Goal: Information Seeking & Learning: Check status

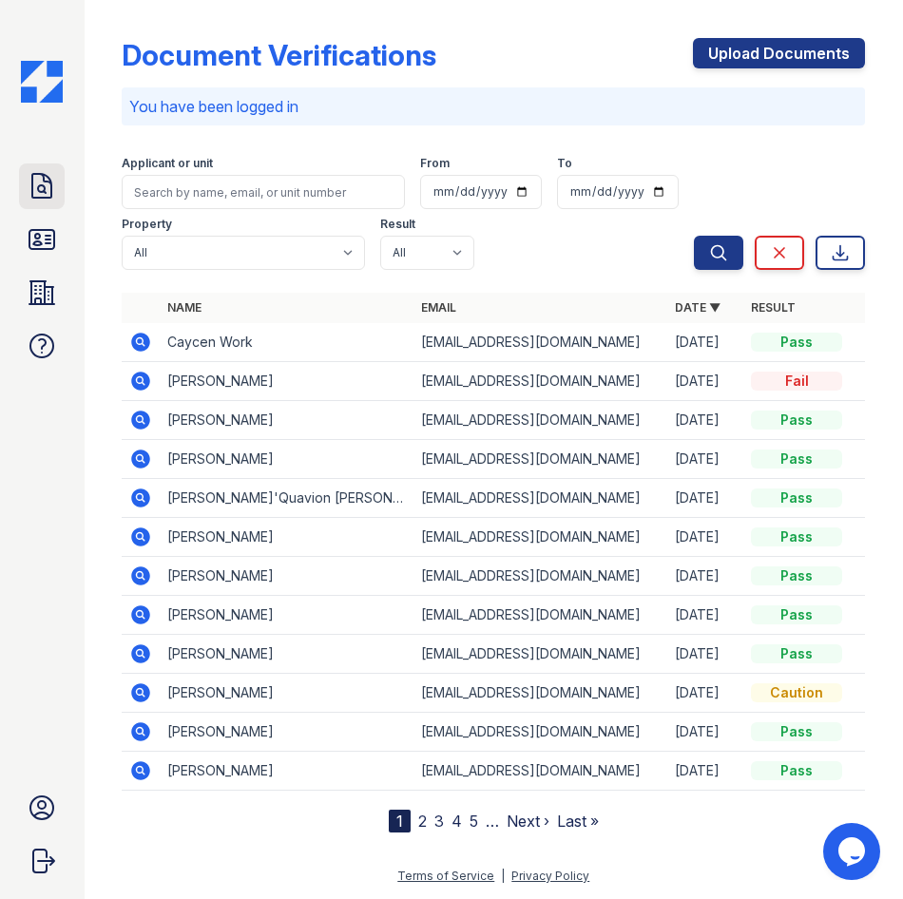
click at [44, 188] on icon at bounding box center [42, 186] width 30 height 30
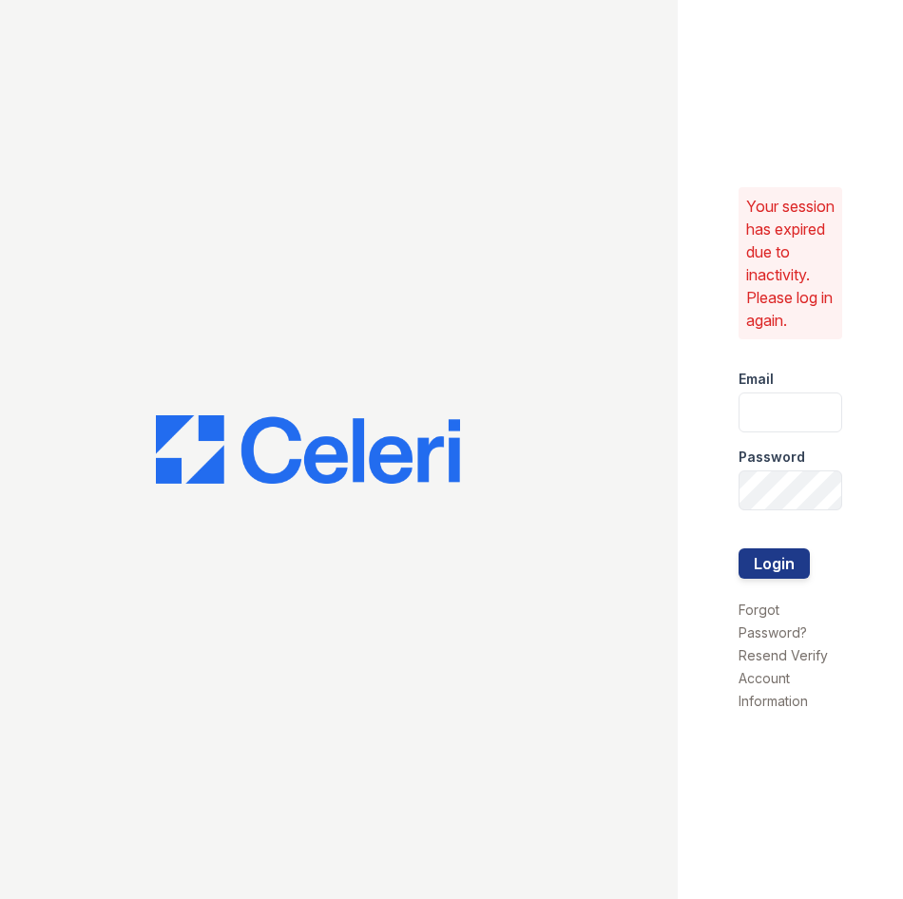
type input "[EMAIL_ADDRESS][DOMAIN_NAME]"
click at [781, 559] on button "Login" at bounding box center [773, 563] width 71 height 30
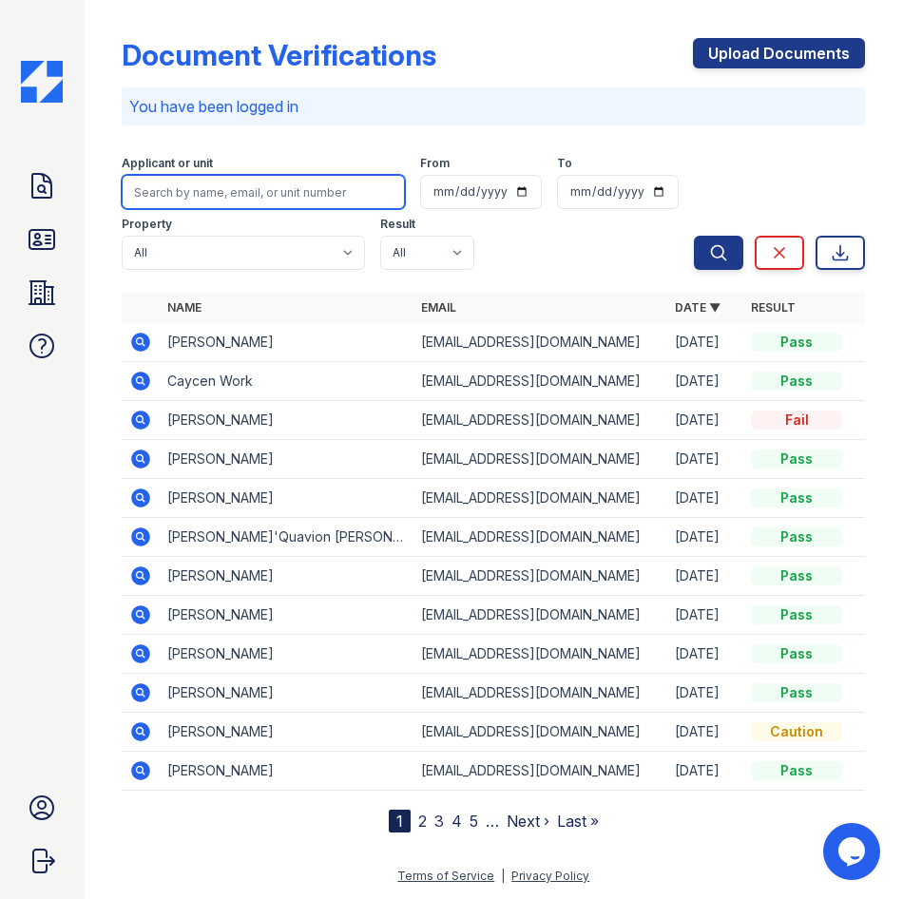
click at [236, 193] on input "search" at bounding box center [263, 192] width 283 height 34
type input "richard"
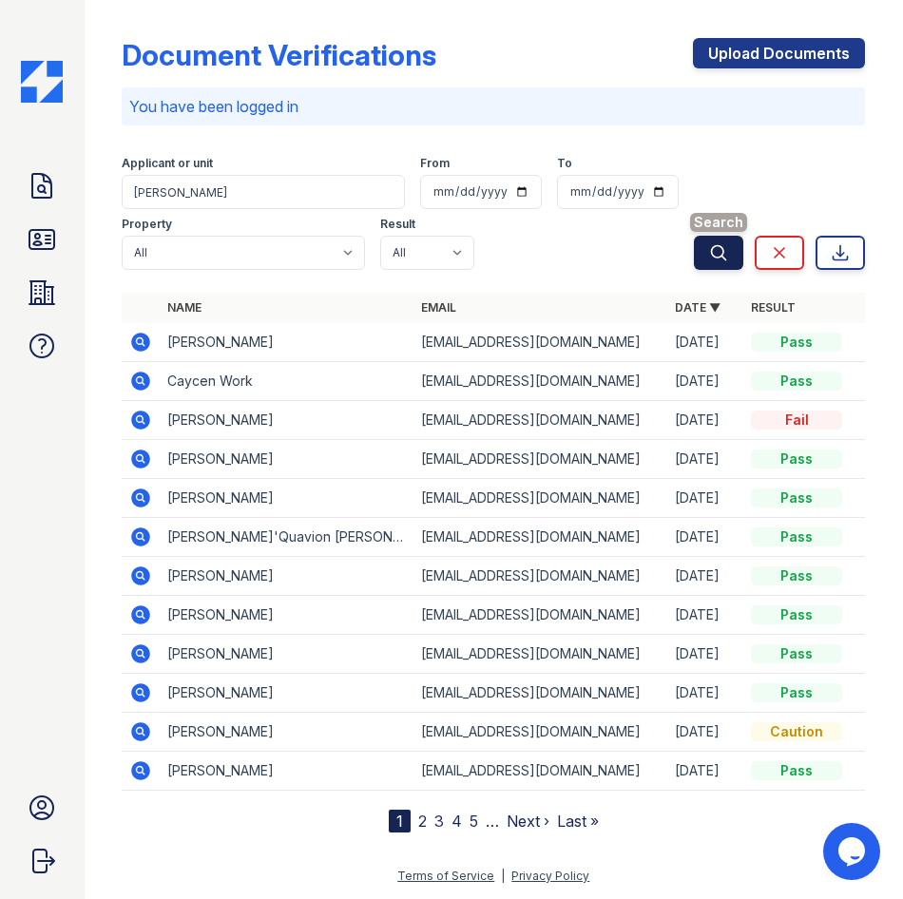
click at [725, 251] on icon "submit" at bounding box center [718, 252] width 19 height 19
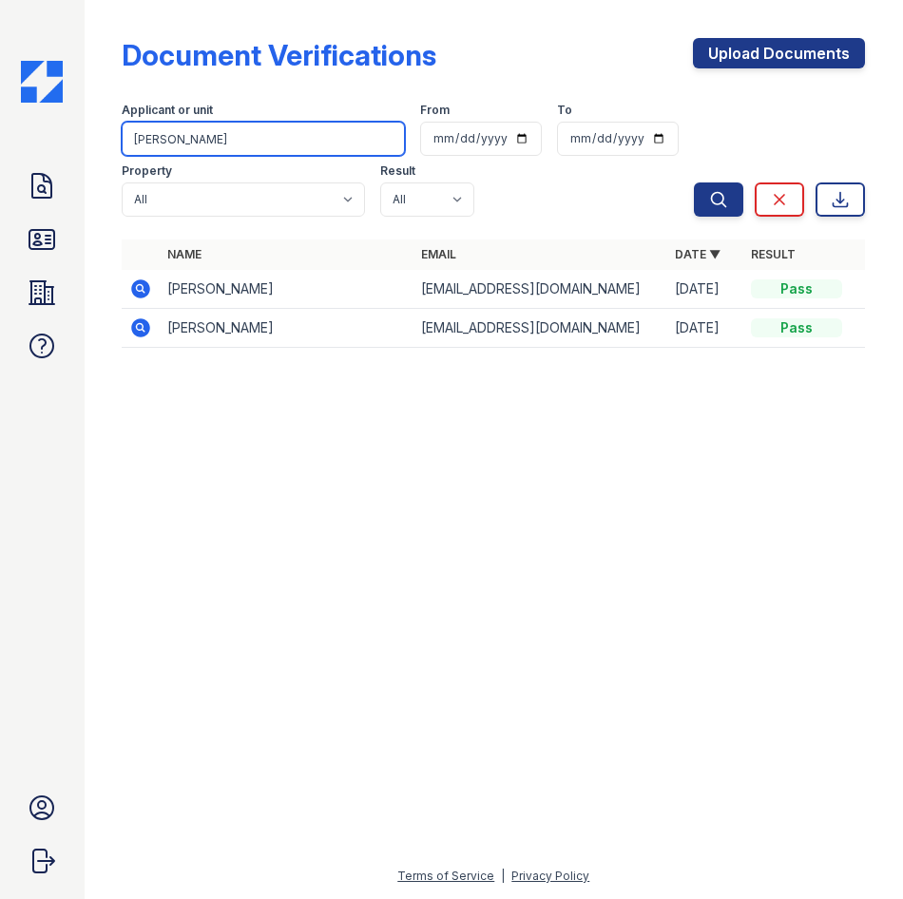
click at [220, 144] on input "richard" at bounding box center [263, 139] width 283 height 34
type input "todd"
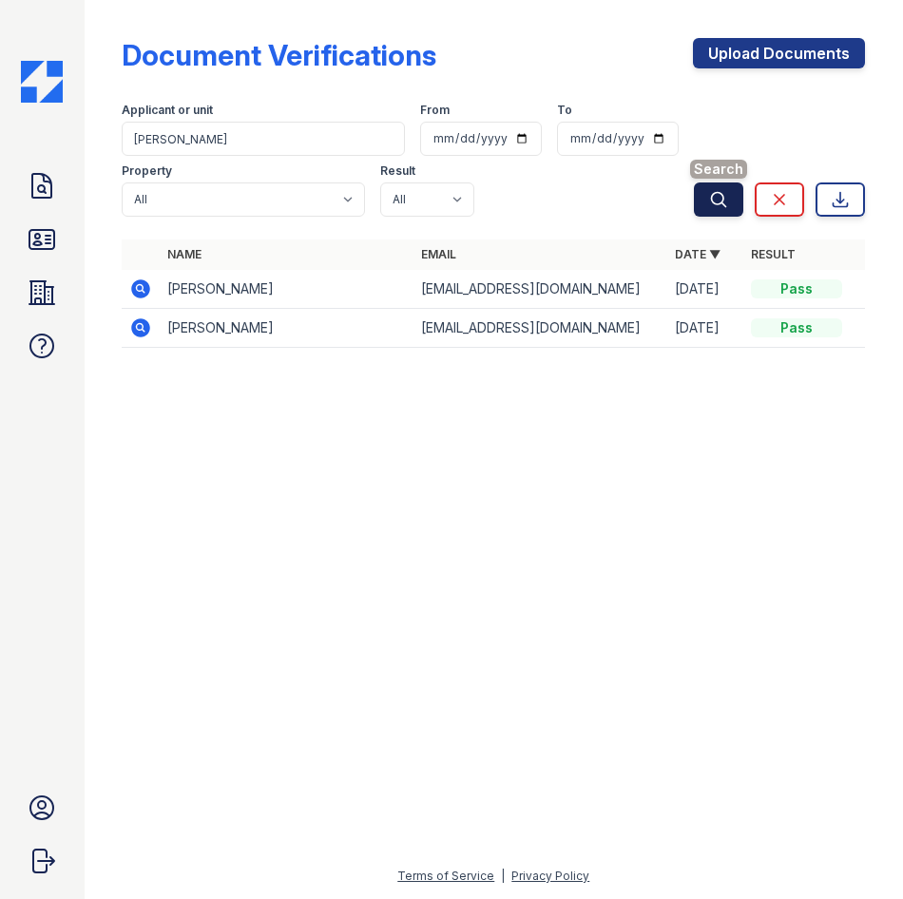
click at [732, 202] on button "Search" at bounding box center [718, 199] width 49 height 34
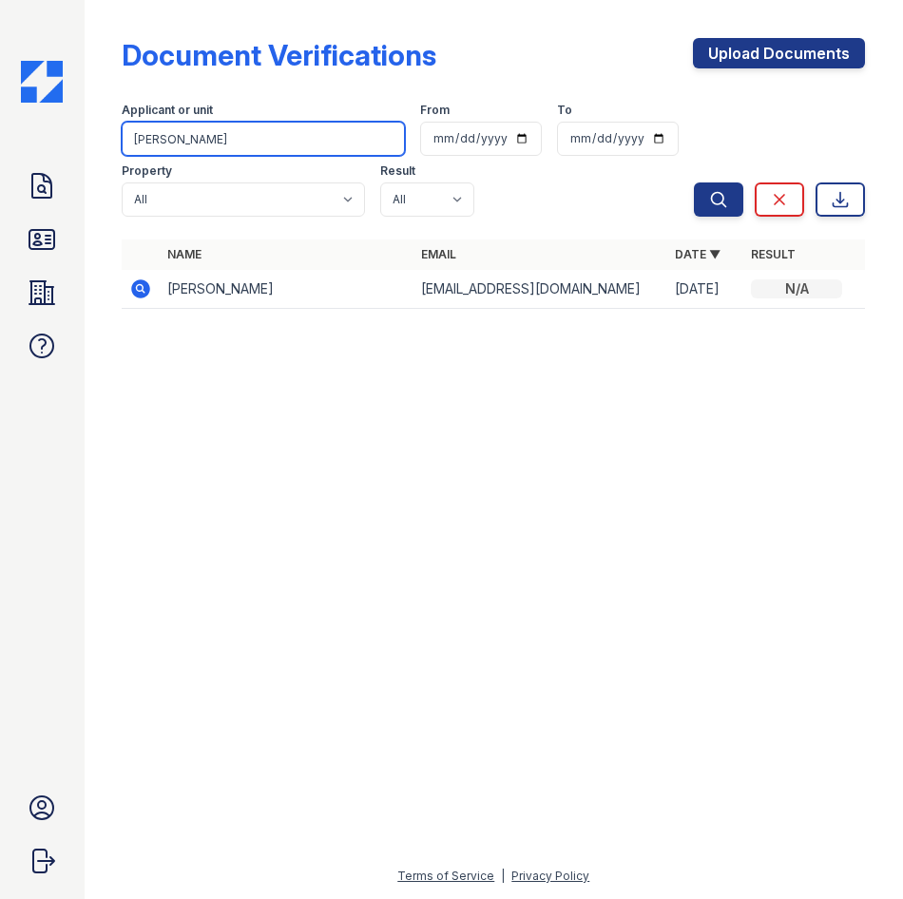
drag, startPoint x: 289, startPoint y: 150, endPoint x: 77, endPoint y: 145, distance: 212.0
click at [77, 145] on div "Doc Verifications ID Verifications Properties FAQ Shilo Williams CAF Management…" at bounding box center [451, 449] width 903 height 899
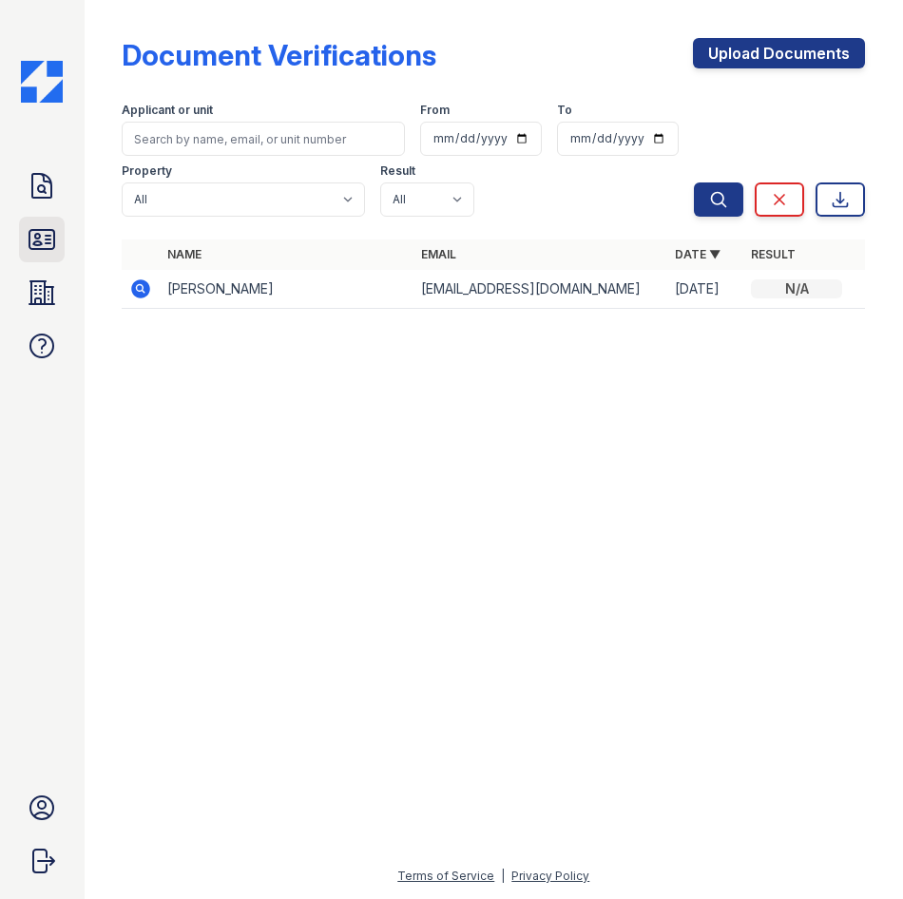
click at [49, 240] on icon at bounding box center [41, 239] width 25 height 19
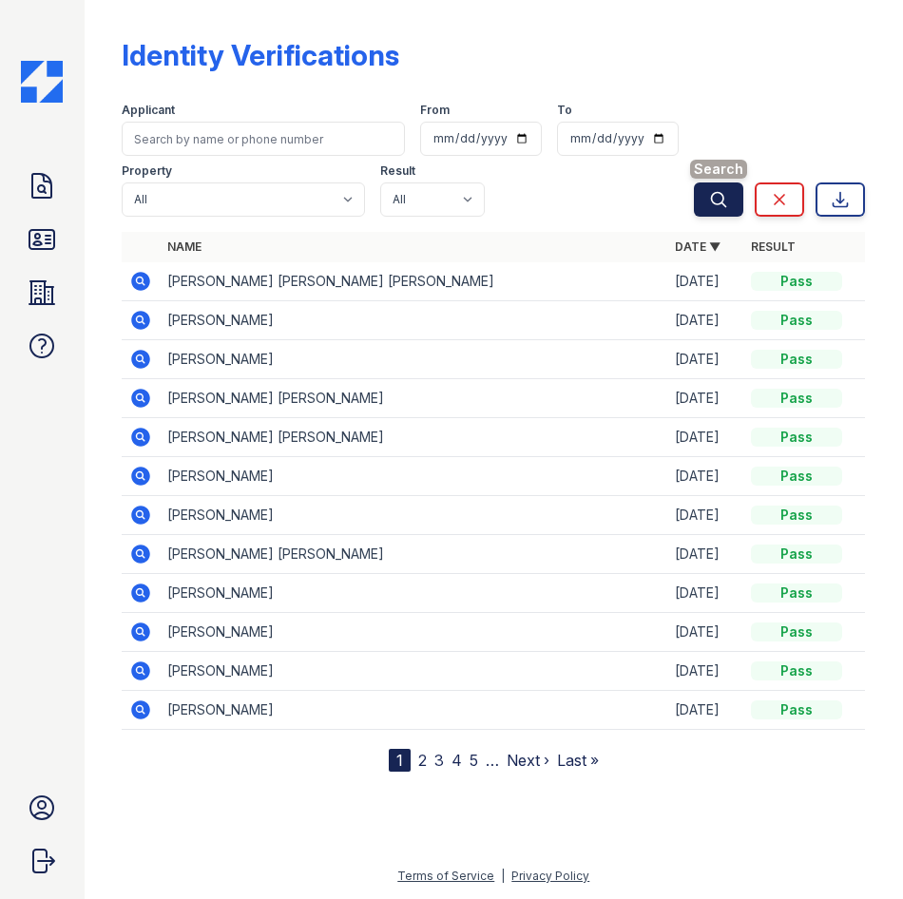
click at [726, 196] on icon "submit" at bounding box center [718, 199] width 19 height 19
click at [139, 362] on icon at bounding box center [141, 359] width 19 height 19
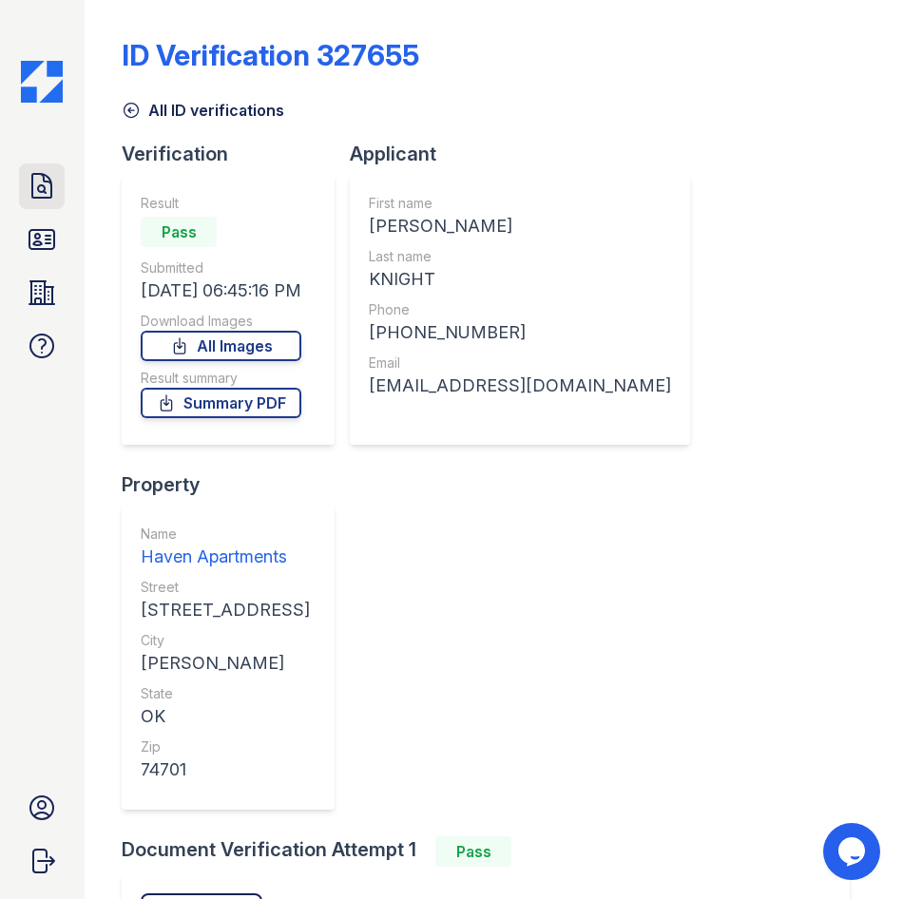
click at [48, 188] on icon at bounding box center [42, 186] width 30 height 30
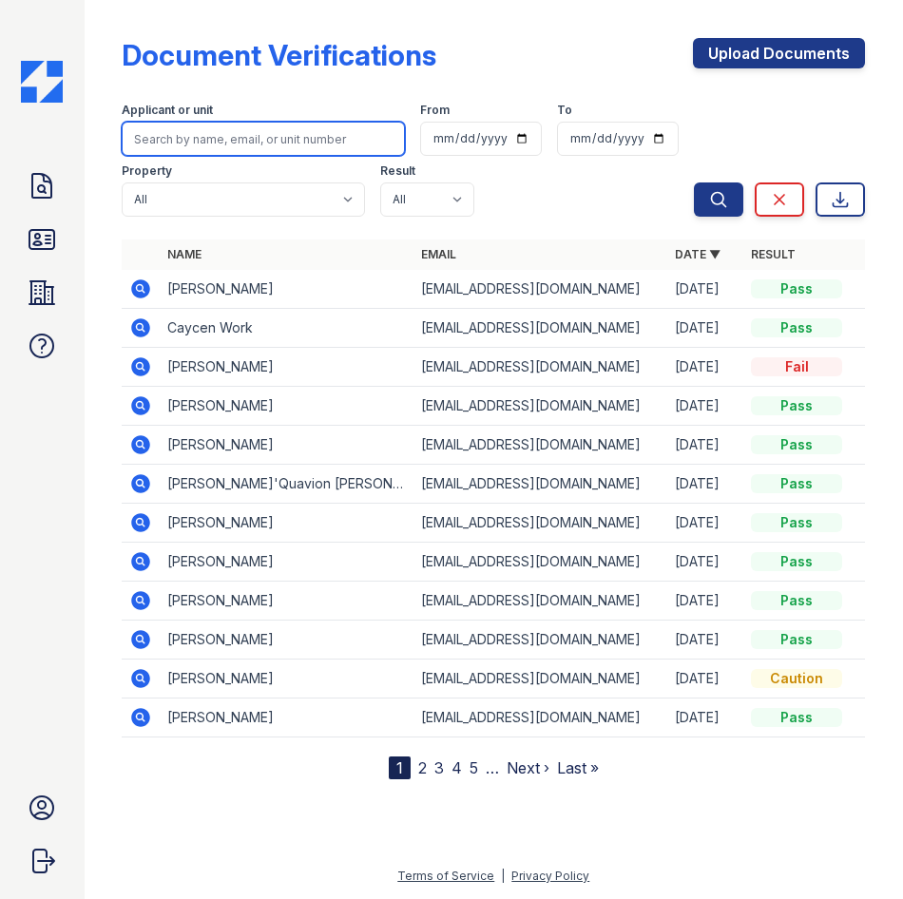
click at [159, 147] on input "search" at bounding box center [263, 139] width 283 height 34
type input "knight"
click at [694, 182] on button "Search" at bounding box center [718, 199] width 49 height 34
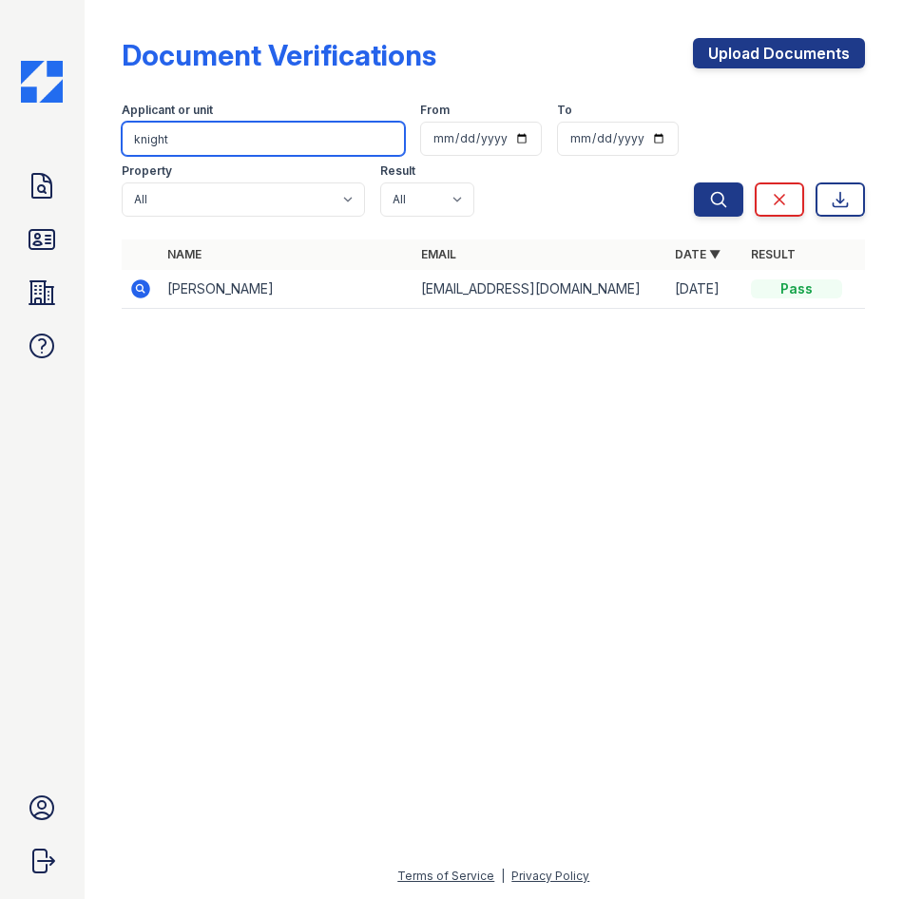
drag, startPoint x: 204, startPoint y: 135, endPoint x: 83, endPoint y: 144, distance: 122.0
click at [83, 144] on div "Doc Verifications ID Verifications Properties FAQ Shilo Williams CAF Management…" at bounding box center [451, 449] width 903 height 899
type input "alyssa"
click at [694, 182] on button "Search" at bounding box center [718, 199] width 49 height 34
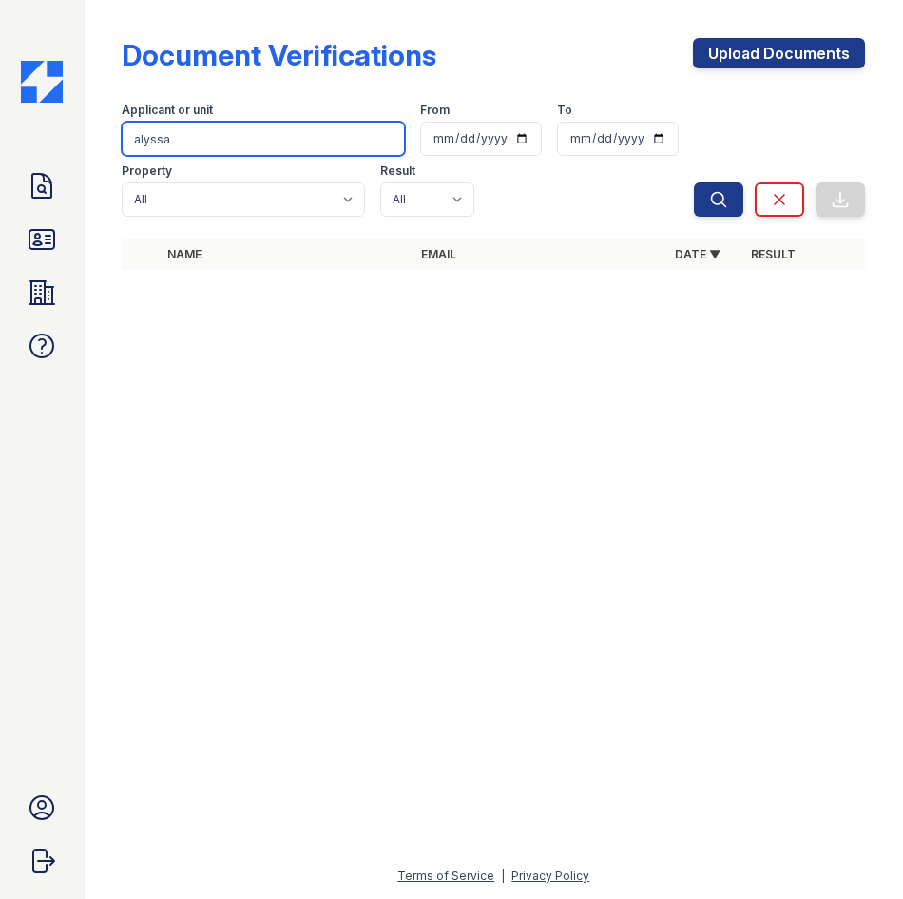
drag, startPoint x: 93, startPoint y: 149, endPoint x: 20, endPoint y: 153, distance: 73.3
click at [20, 153] on div "Doc Verifications ID Verifications Properties FAQ Shilo Williams CAF Management…" at bounding box center [451, 449] width 903 height 899
